Goal: Information Seeking & Learning: Check status

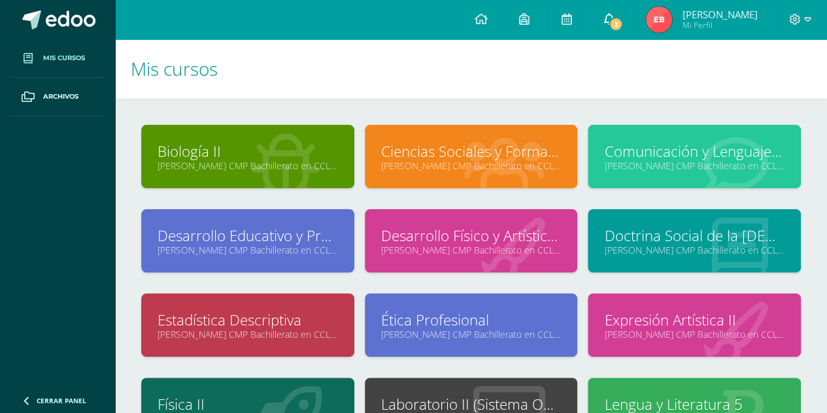
click at [609, 20] on span "2" at bounding box center [616, 24] width 14 height 14
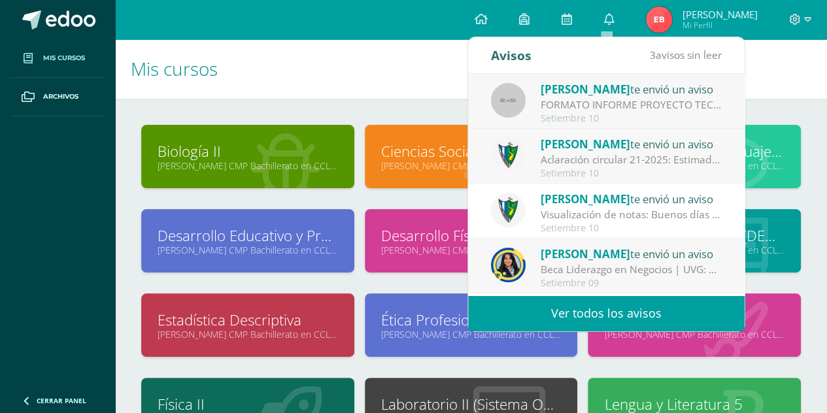
click at [629, 308] on link "Ver todos los avisos" at bounding box center [606, 314] width 277 height 36
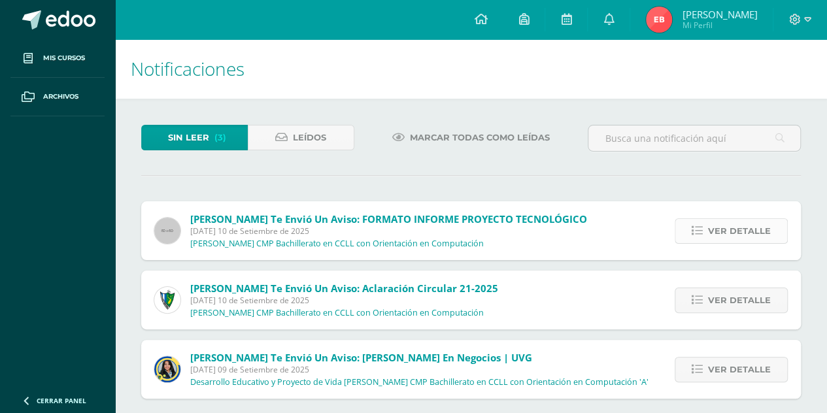
click at [693, 237] on link "Ver detalle" at bounding box center [731, 231] width 113 height 26
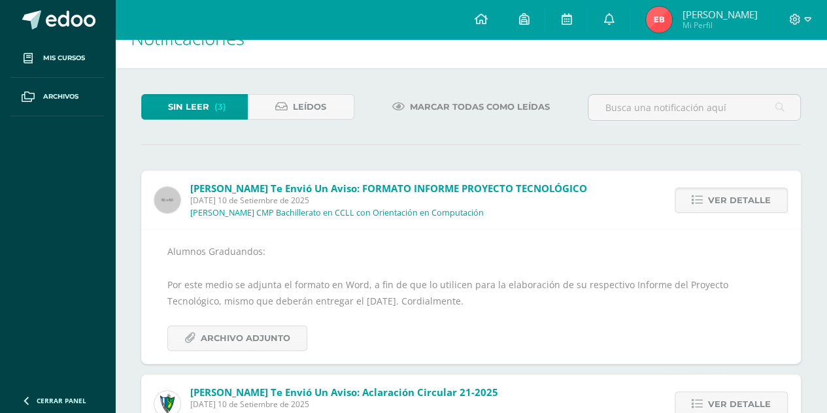
scroll to position [131, 0]
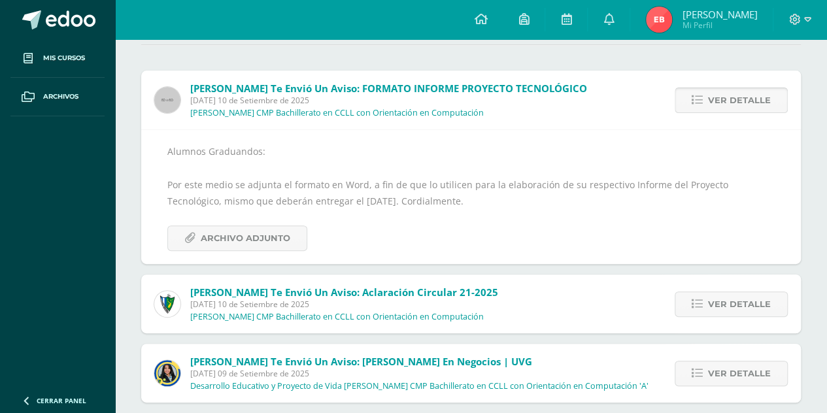
click at [761, 104] on span "Ver detalle" at bounding box center [739, 100] width 63 height 24
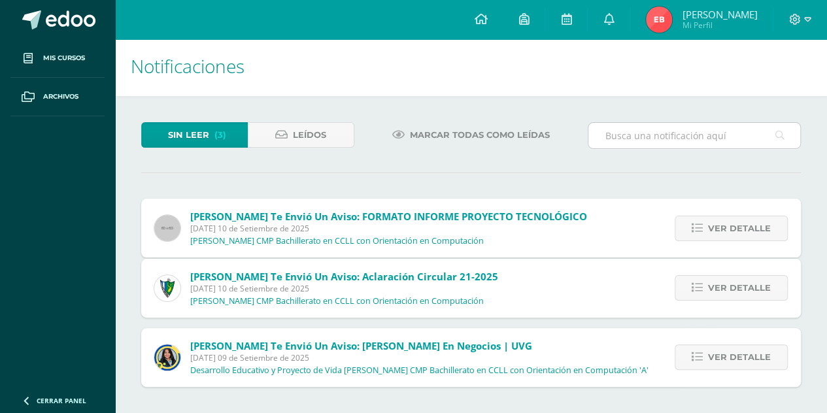
scroll to position [0, 0]
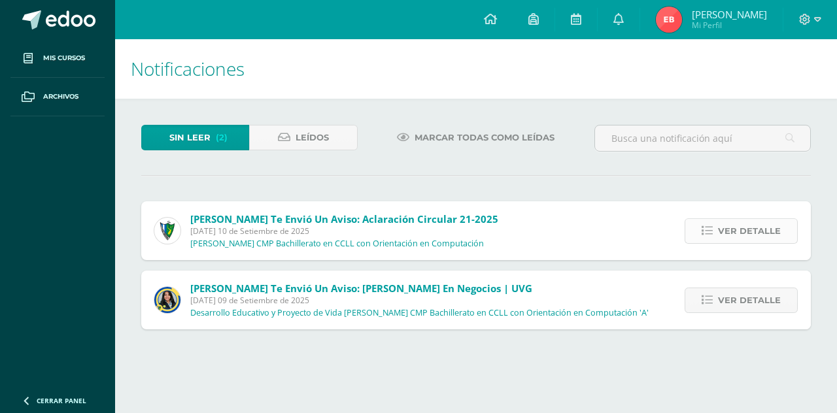
click at [723, 236] on span "Ver detalle" at bounding box center [749, 231] width 63 height 24
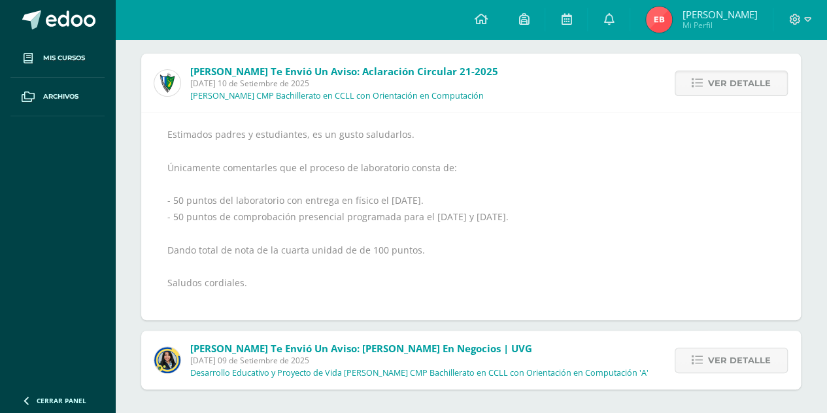
scroll to position [149, 0]
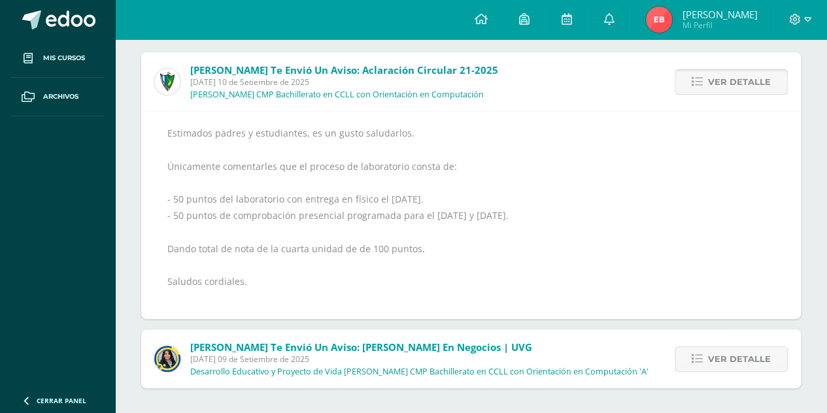
click at [760, 92] on span "Ver detalle" at bounding box center [739, 82] width 63 height 24
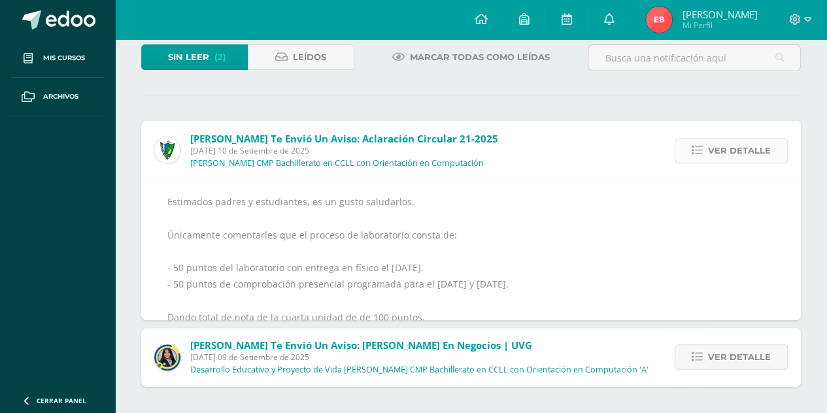
scroll to position [0, 0]
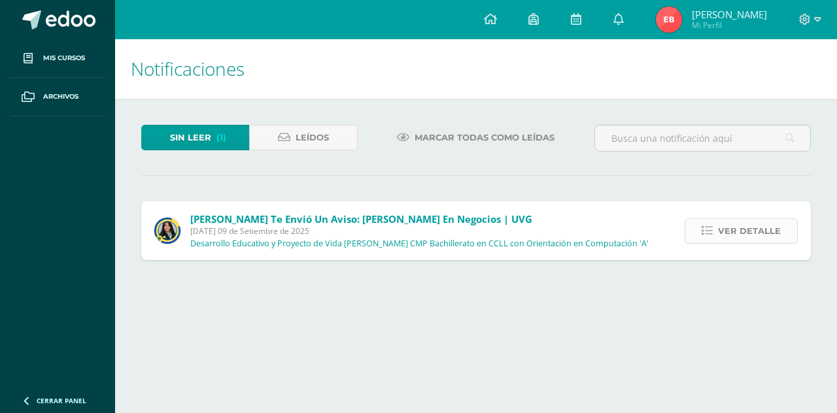
click at [744, 240] on span "Ver detalle" at bounding box center [749, 231] width 63 height 24
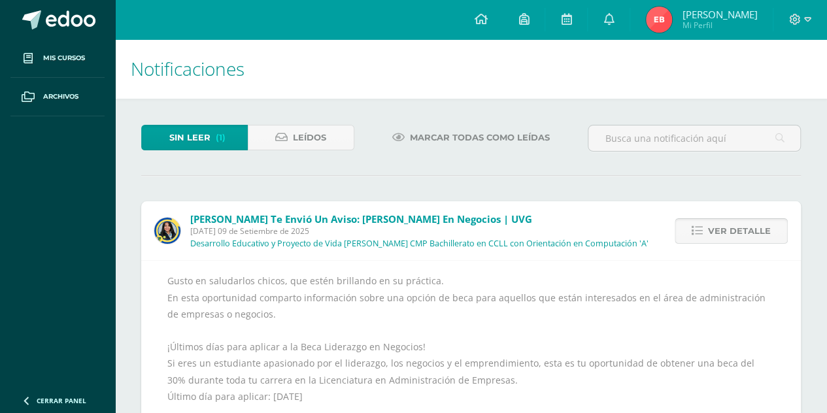
click at [744, 240] on span "Ver detalle" at bounding box center [739, 231] width 63 height 24
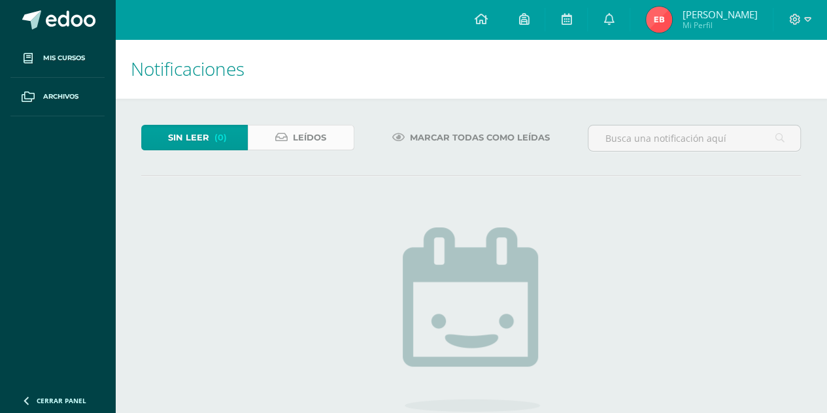
click at [327, 133] on link "Leídos" at bounding box center [301, 138] width 107 height 26
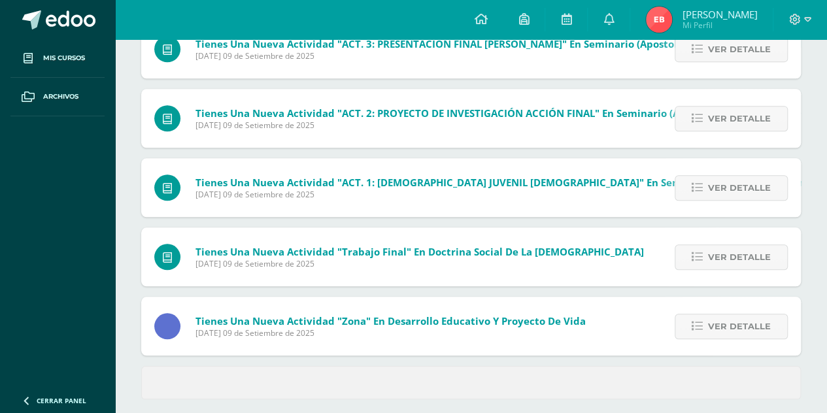
scroll to position [539, 0]
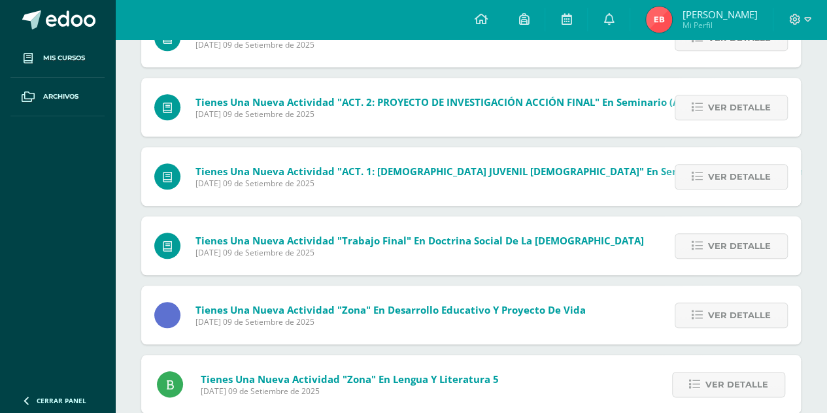
click at [676, 300] on div "Ver detalle" at bounding box center [728, 315] width 146 height 59
